Goal: Information Seeking & Learning: Understand process/instructions

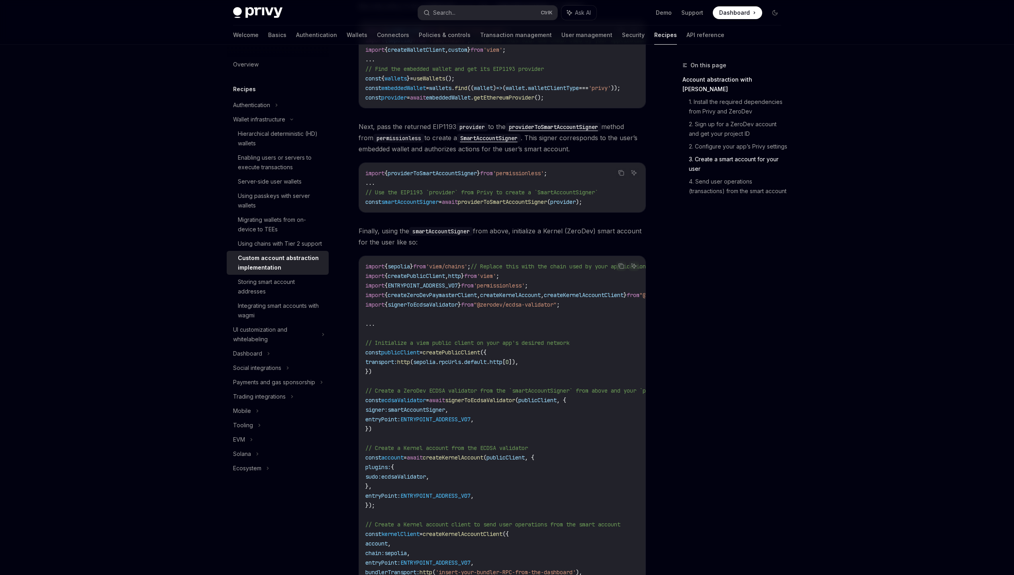
scroll to position [874, 0]
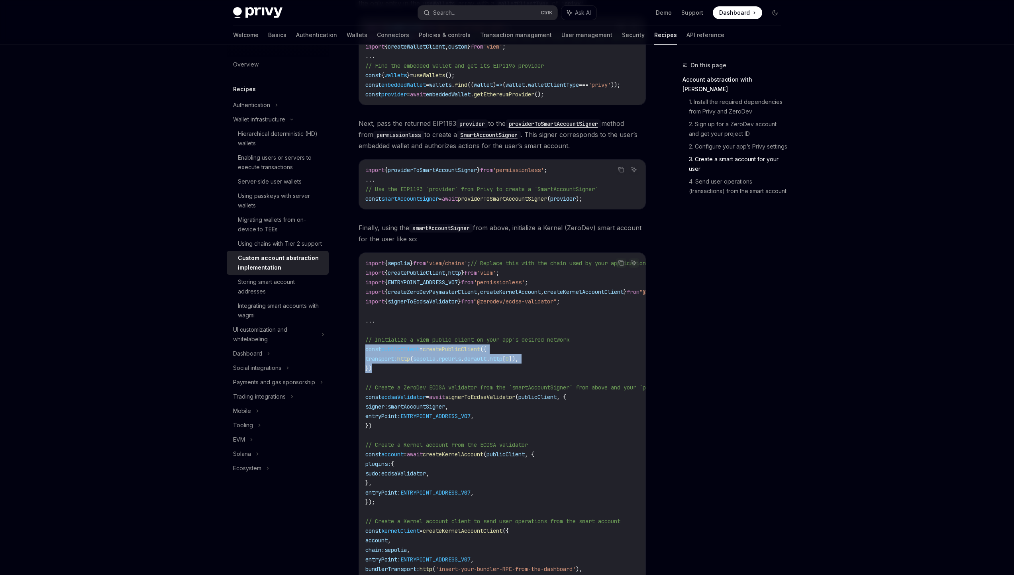
drag, startPoint x: 381, startPoint y: 379, endPoint x: 351, endPoint y: 359, distance: 35.0
click at [351, 359] on div "Wallet infrastructure Custom account abstraction implementation OpenAI Open in …" at bounding box center [428, 161] width 440 height 1950
copy code "const publicClient = createPublicClient ({ transport: http ( sepolia . rpcUrls …"
click at [410, 267] on span "sepolia" at bounding box center [399, 263] width 22 height 7
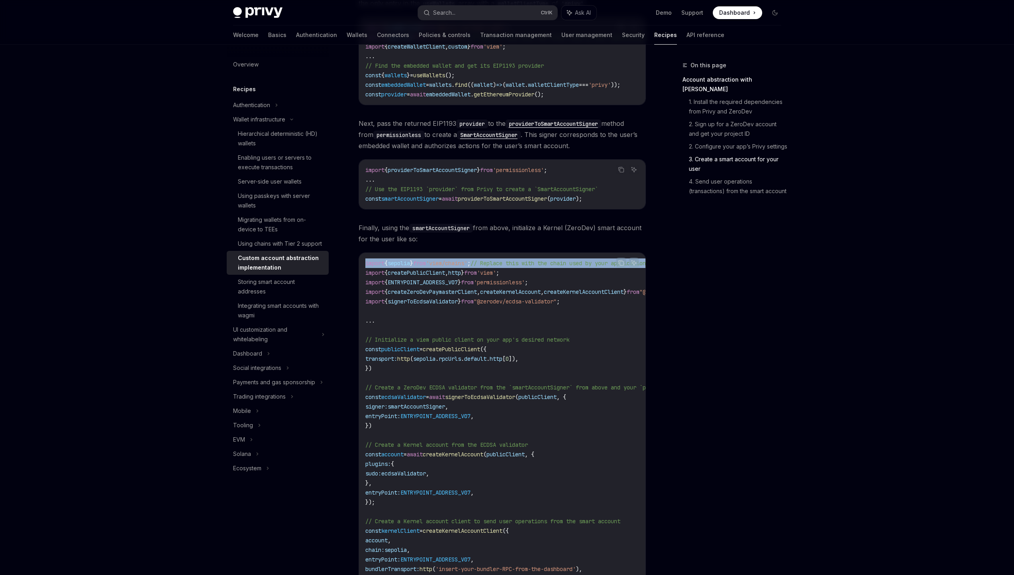
click at [410, 267] on span "sepolia" at bounding box center [399, 263] width 22 height 7
copy code "import { sepolia } from 'viem/chains' ; // Replace this with the chain used by …"
click at [458, 202] on span "await" at bounding box center [450, 198] width 16 height 7
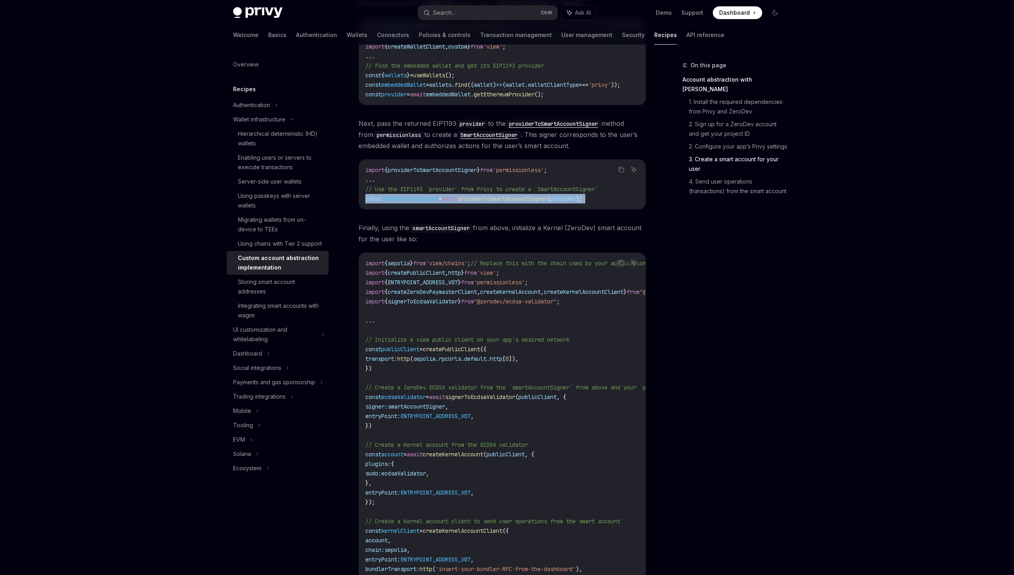
click at [458, 202] on span "await" at bounding box center [450, 198] width 16 height 7
copy code "const smartAccountSigner = await providerToSmartAccountSigner ( provider );"
click at [426, 174] on span "providerToSmartAccountSigner" at bounding box center [432, 170] width 89 height 7
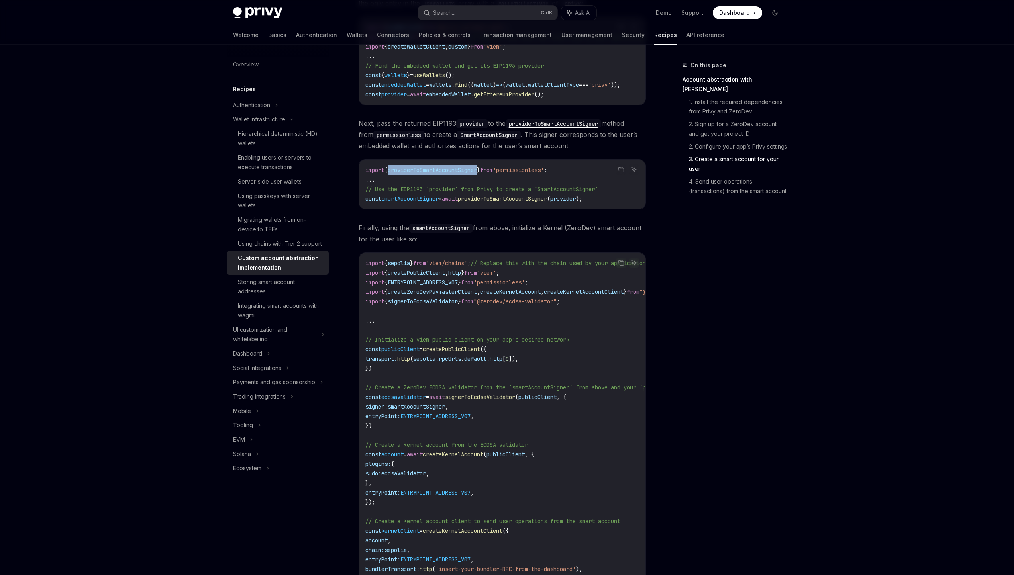
click at [426, 174] on span "providerToSmartAccountSigner" at bounding box center [432, 170] width 89 height 7
copy code "import { providerToSmartAccountSigner } from 'permissionless' ;"
click at [439, 202] on span "smartAccountSigner" at bounding box center [409, 198] width 57 height 7
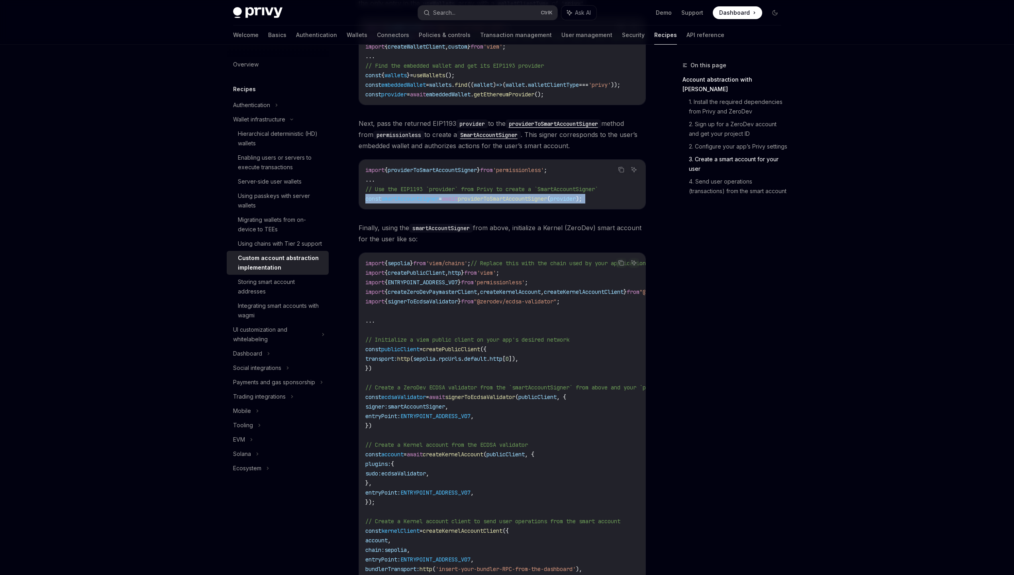
click at [439, 202] on span "smartAccountSigner" at bounding box center [409, 198] width 57 height 7
copy code "const smartAccountSigner = await providerToSmartAccountSigner ( provider );"
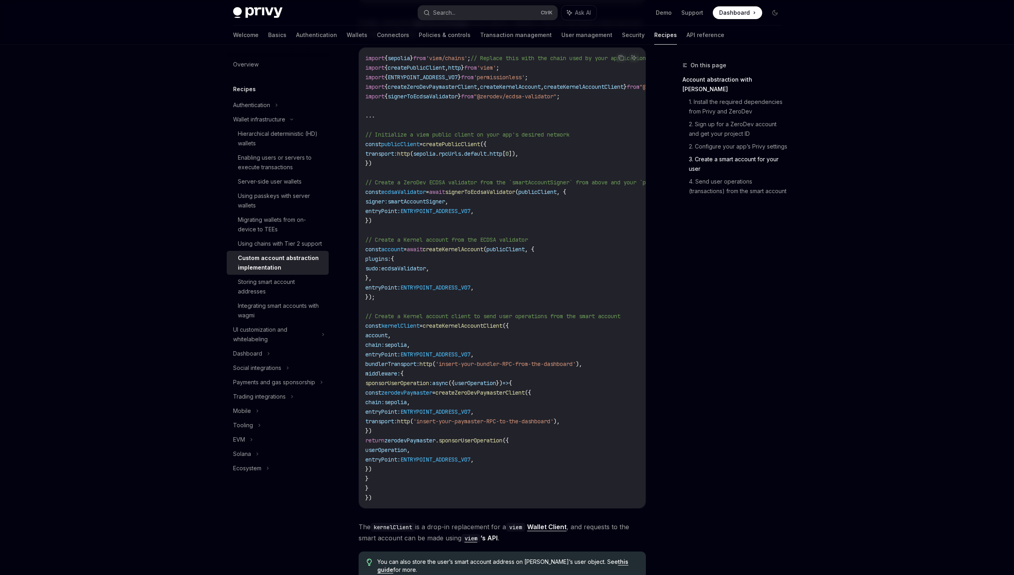
scroll to position [1077, 0]
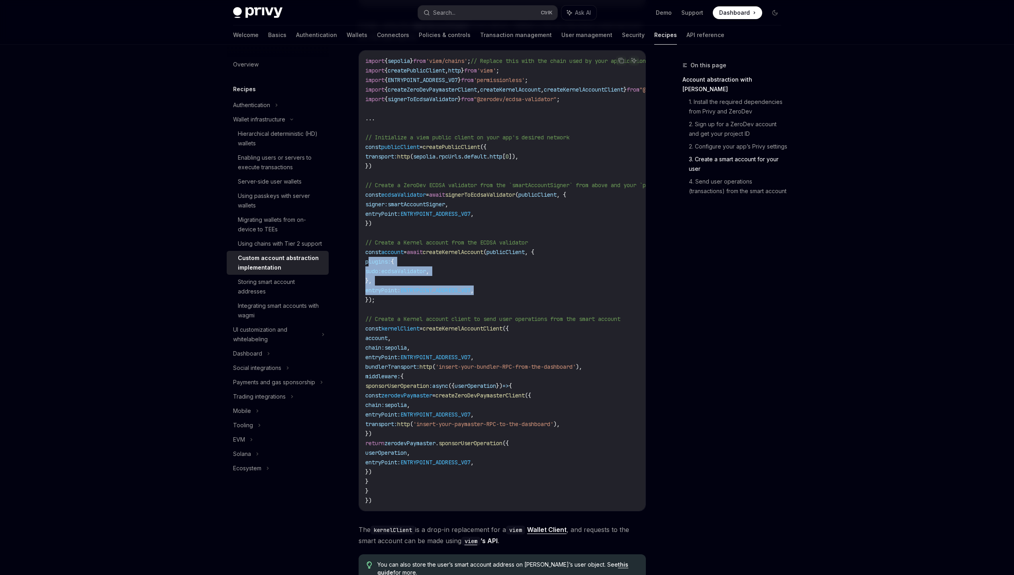
drag, startPoint x: 370, startPoint y: 269, endPoint x: 498, endPoint y: 293, distance: 129.8
click at [498, 293] on code "import { sepolia } from 'viem/chains' ; // Replace this with the chain used by …" at bounding box center [535, 281] width 341 height 450
click at [386, 287] on code "import { sepolia } from 'viem/chains' ; // Replace this with the chain used by …" at bounding box center [535, 281] width 341 height 450
drag, startPoint x: 386, startPoint y: 287, endPoint x: 365, endPoint y: 271, distance: 26.2
click at [365, 271] on code "import { sepolia } from 'viem/chains' ; // Replace this with the chain used by …" at bounding box center [535, 281] width 341 height 450
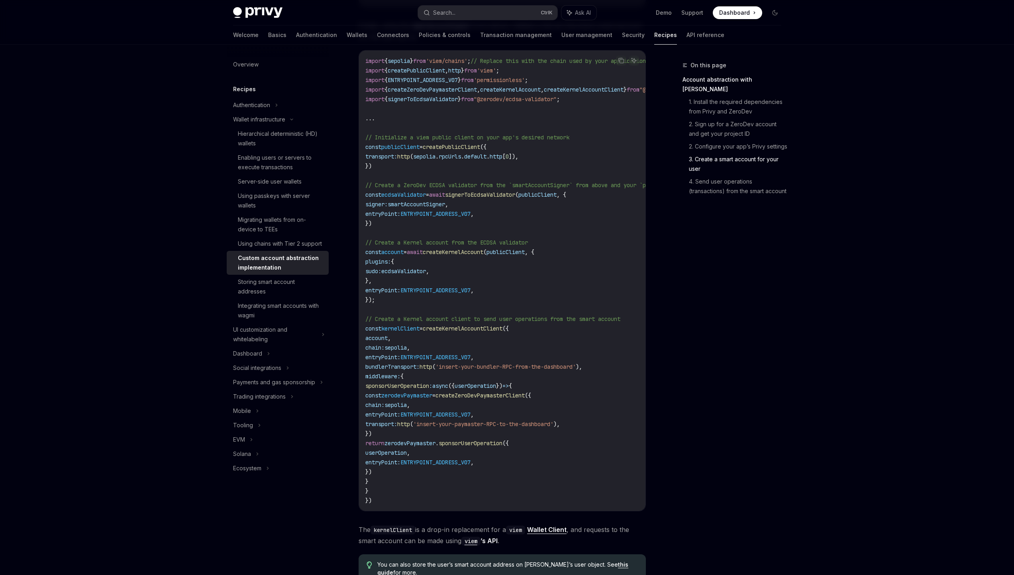
copy code "plugins: { sudo: ecdsaValidator , },"
drag, startPoint x: 385, startPoint y: 497, endPoint x: 374, endPoint y: 343, distance: 154.6
click at [374, 343] on code "import { sepolia } from 'viem/chains' ; // Replace this with the chain used by …" at bounding box center [535, 281] width 341 height 450
copy code "account , chain: sepolia , entryPoint: ENTRYPOINT_ADDRESS_V07 , bundlerTranspor…"
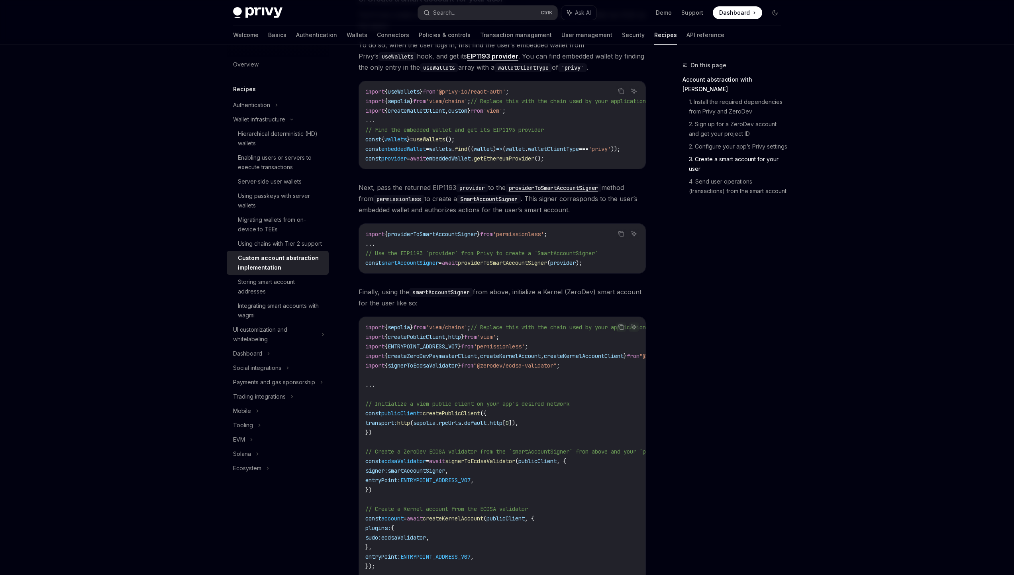
scroll to position [796, 0]
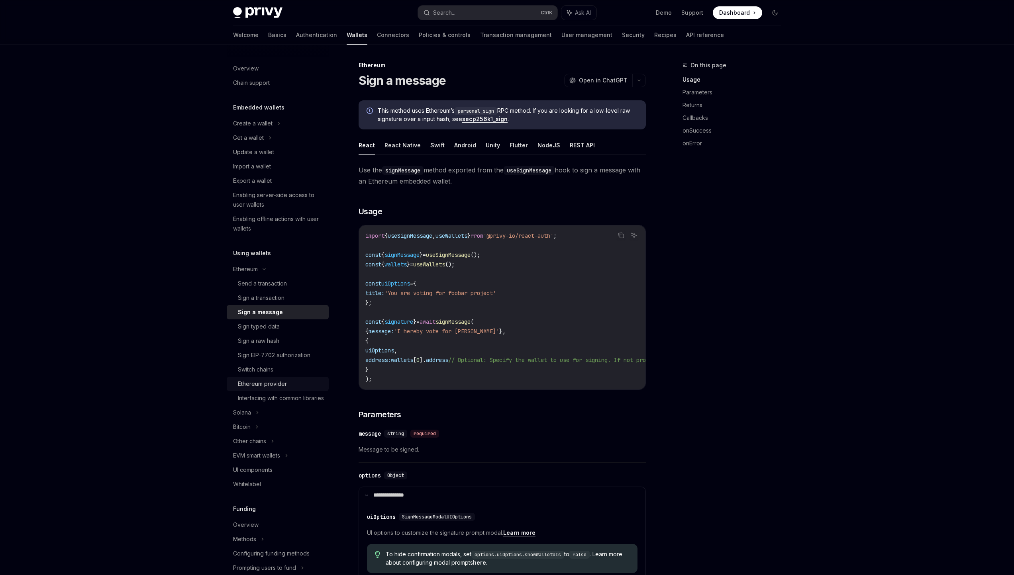
click at [238, 385] on div "Ethereum provider" at bounding box center [262, 384] width 49 height 10
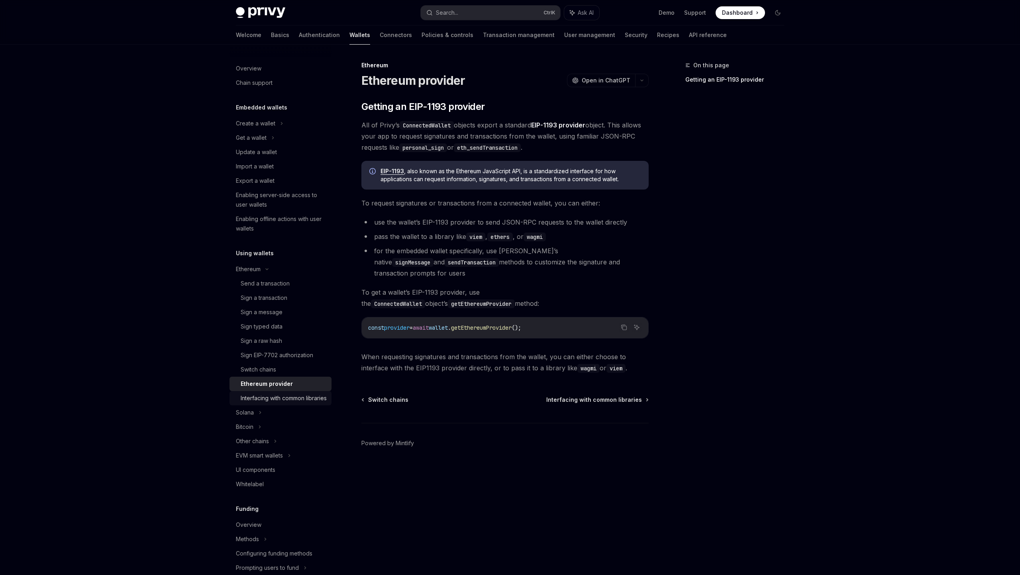
click at [278, 403] on div "Interfacing with common libraries" at bounding box center [284, 399] width 86 height 10
type textarea "*"
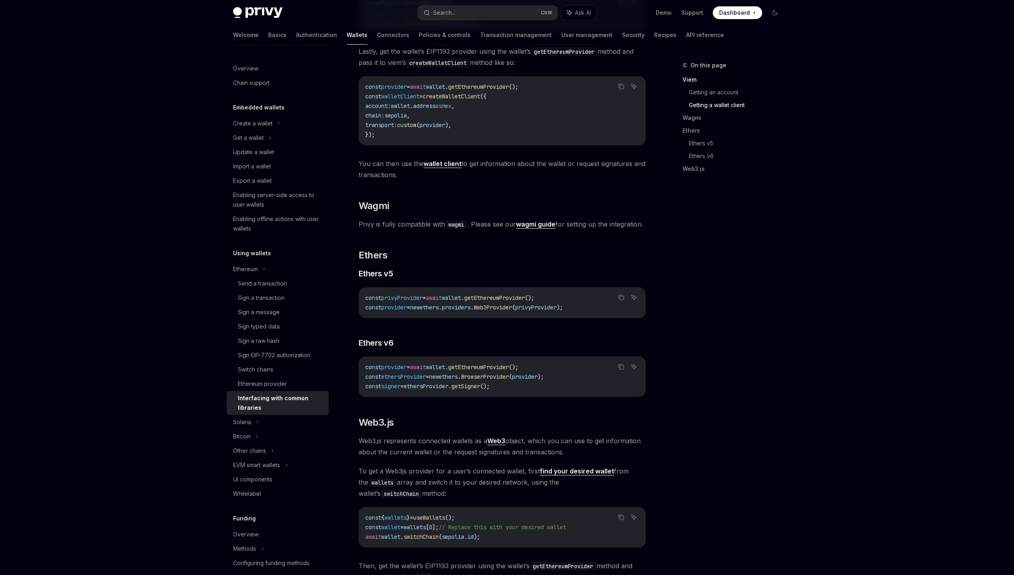
scroll to position [663, 0]
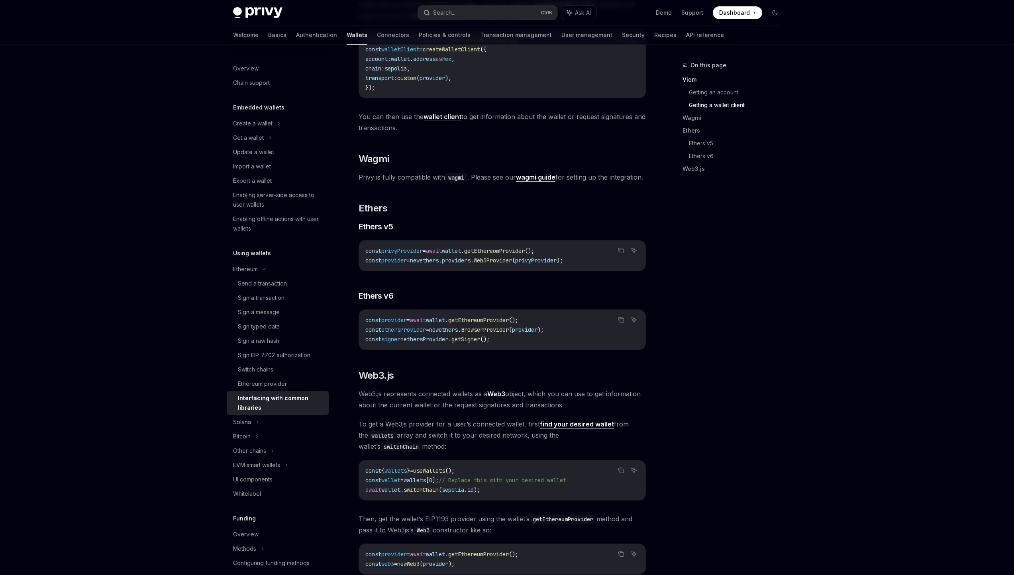
click at [388, 264] on span "provider" at bounding box center [394, 260] width 26 height 7
copy code "const provider = new ethers . providers . Web3Provider ( privyProvider );"
click at [397, 334] on span "ethersProvider" at bounding box center [403, 329] width 45 height 7
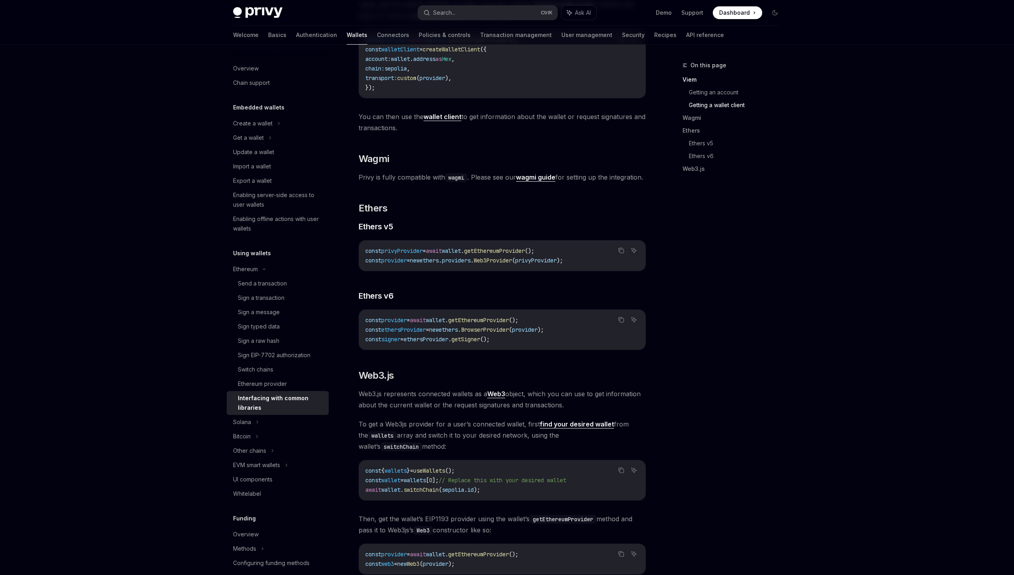
click at [397, 334] on span "ethersProvider" at bounding box center [403, 329] width 45 height 7
copy code "const ethersProvider = new ethers . BrowserProvider ( provider );"
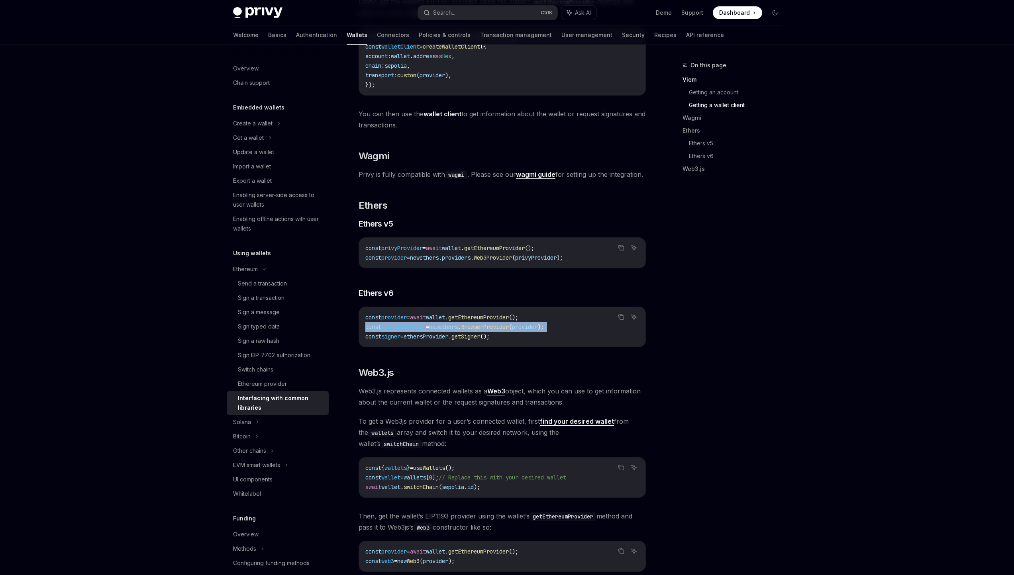
scroll to position [763, 0]
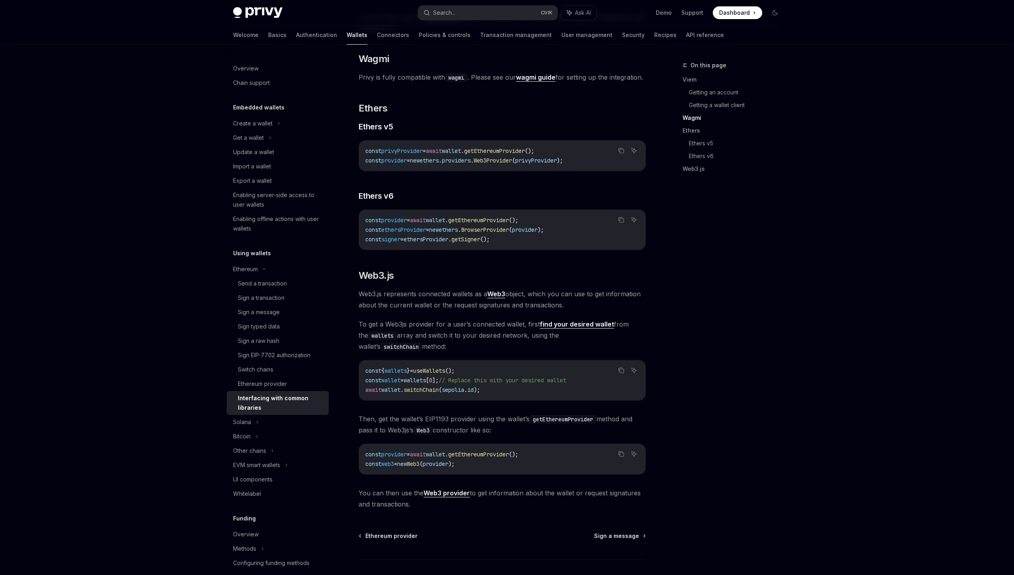
click at [469, 243] on span "getSigner" at bounding box center [466, 239] width 29 height 7
copy code "const signer = ethersProvider . getSigner ();"
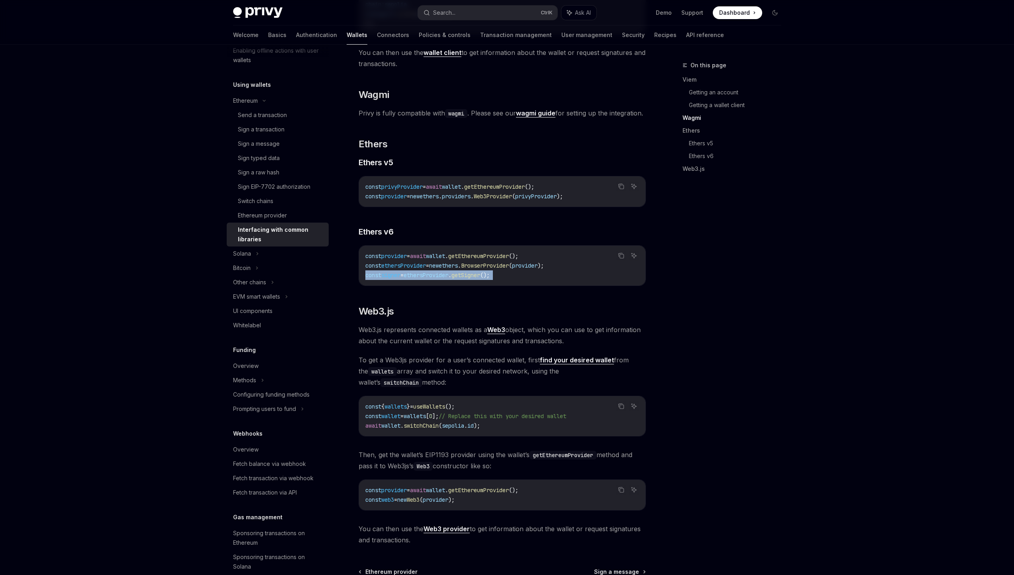
scroll to position [766, 0]
